Goal: Answer question/provide support

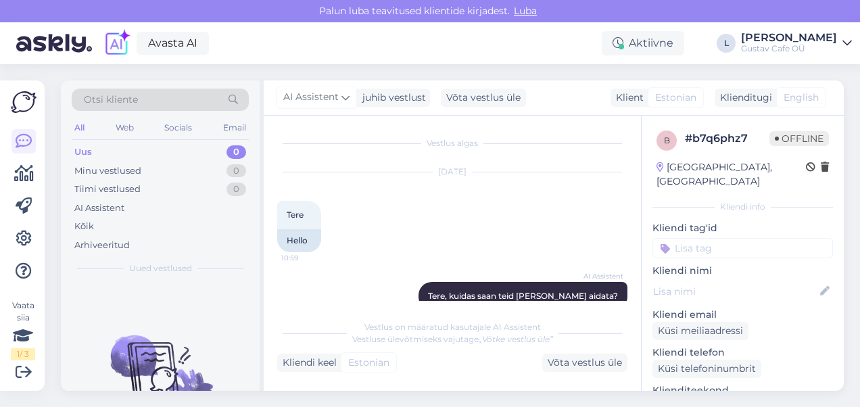
scroll to position [24, 0]
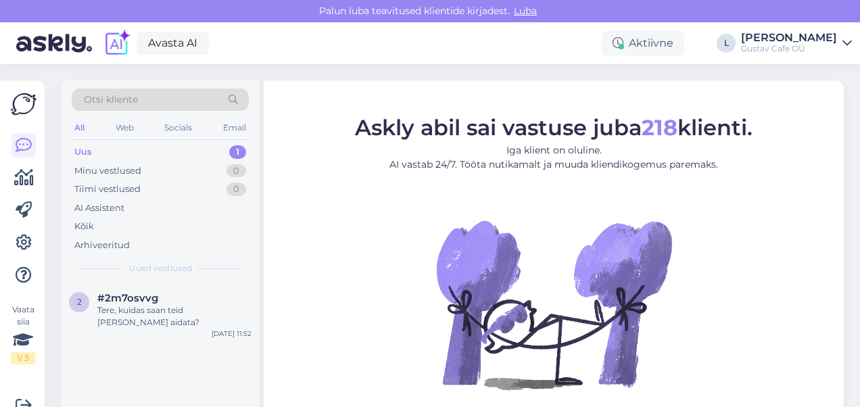
click at [166, 291] on div "2 #2m7osvvg Tere, kuidas saan teid [PERSON_NAME] aidata? [DATE] 11:52" at bounding box center [160, 313] width 199 height 61
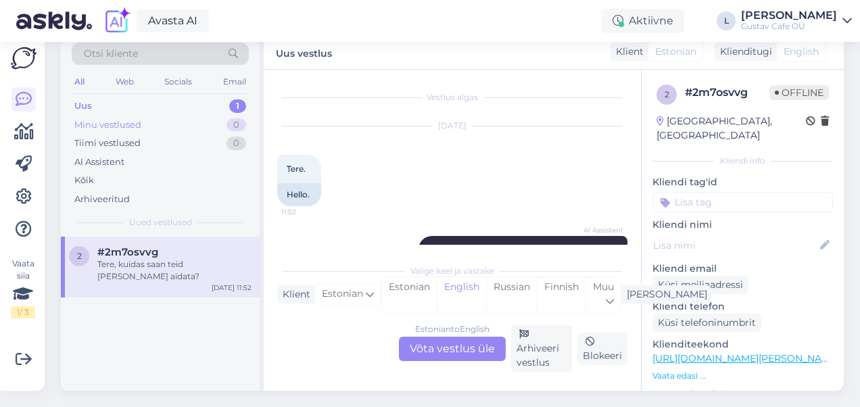
click at [135, 118] on div "Minu vestlused" at bounding box center [107, 125] width 67 height 14
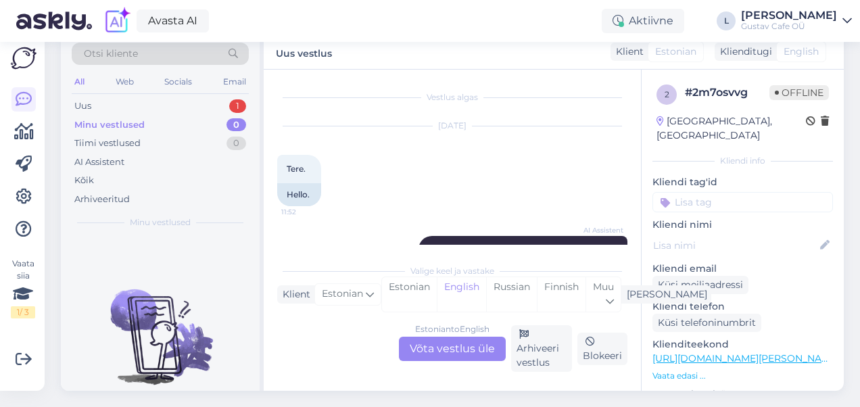
click at [134, 83] on div "All Web Socials Email" at bounding box center [160, 83] width 177 height 21
click at [139, 97] on div "Uus 1" at bounding box center [160, 106] width 177 height 19
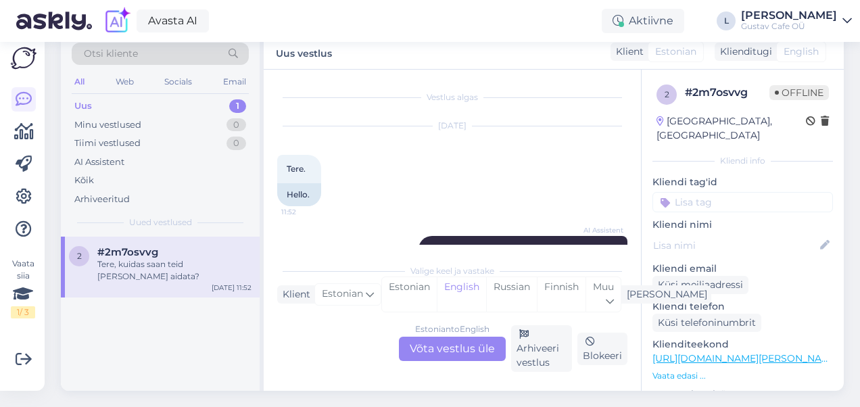
click at [165, 268] on div "2 #2m7osvvg Tere, kuidas saan teid [PERSON_NAME] aidata? [DATE] 11:52" at bounding box center [160, 267] width 199 height 61
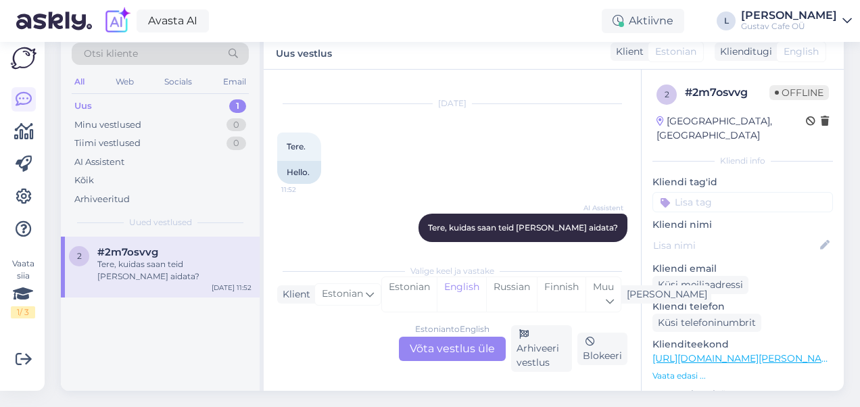
scroll to position [34, 0]
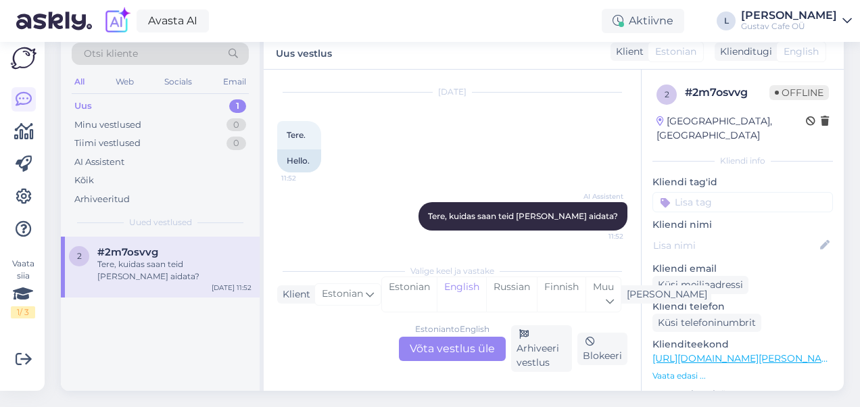
click at [393, 218] on div "AI Assistent [PERSON_NAME], kuidas saan teid [PERSON_NAME] aidata? 11:52" at bounding box center [452, 216] width 350 height 58
